Goal: Ask a question: Seek information or help from site administrators or community

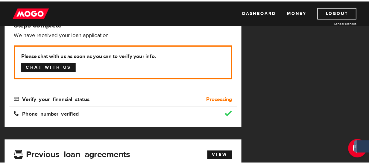
scroll to position [90, 0]
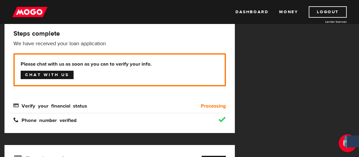
click at [63, 74] on link "Chat with us" at bounding box center [47, 75] width 53 height 8
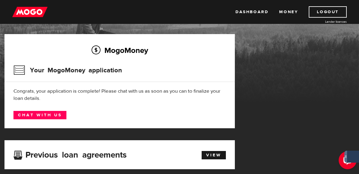
scroll to position [30, 0]
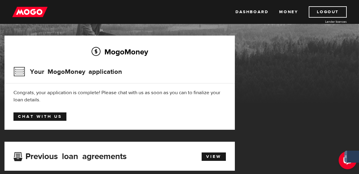
click at [54, 118] on link "Chat with us" at bounding box center [39, 117] width 53 height 8
click at [26, 119] on link "Chat with us" at bounding box center [39, 117] width 53 height 8
click at [56, 115] on link "Chat with us" at bounding box center [39, 117] width 53 height 8
